Goal: Find specific page/section: Find specific page/section

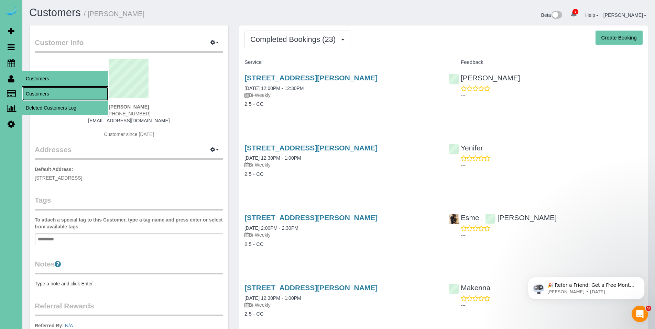
click at [47, 93] on link "Customers" at bounding box center [65, 94] width 86 height 14
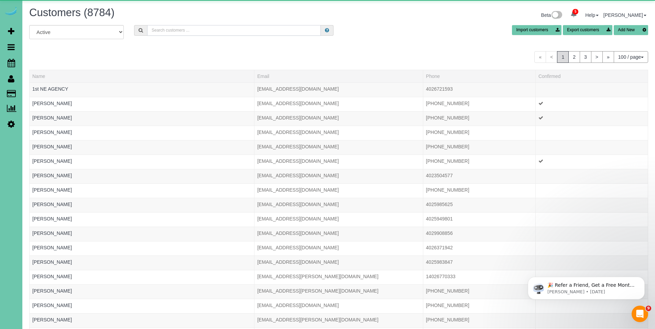
click at [210, 30] on input "text" at bounding box center [234, 30] width 174 height 11
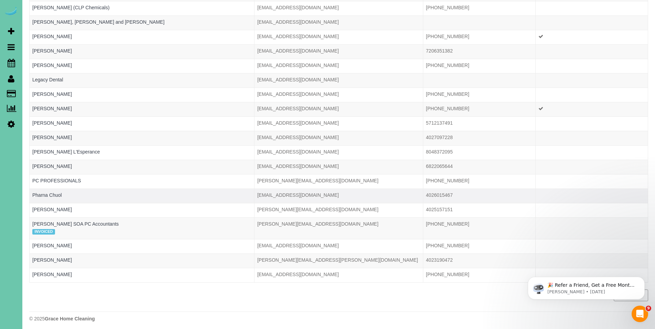
scroll to position [272, 0]
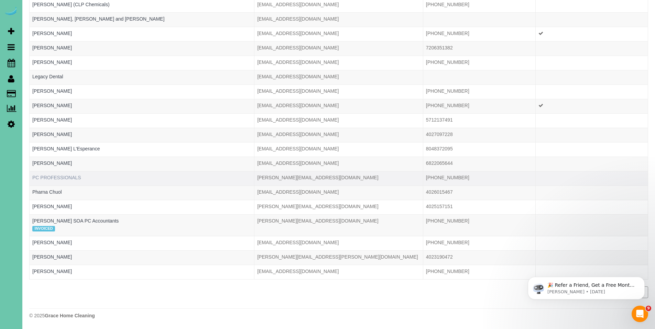
type input "pc"
click at [63, 176] on link "PC PROFESSIONALS" at bounding box center [56, 177] width 49 height 5
